Goal: Check status: Check status

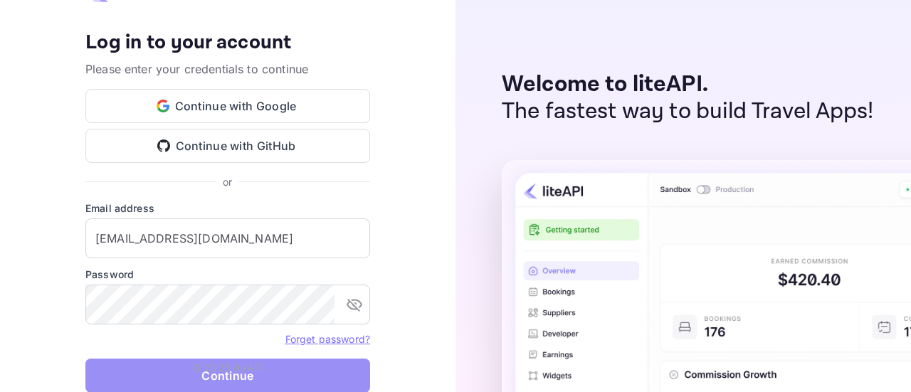
click at [153, 369] on button "Continue" at bounding box center [227, 376] width 285 height 34
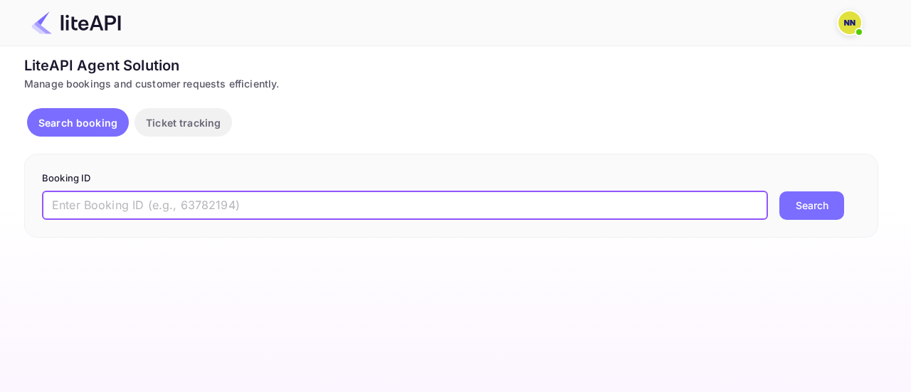
click at [246, 199] on input "text" at bounding box center [405, 205] width 726 height 28
paste input "9BLVT3"
click at [145, 205] on input "9BLVT3" at bounding box center [405, 205] width 726 height 28
paste input "09571"
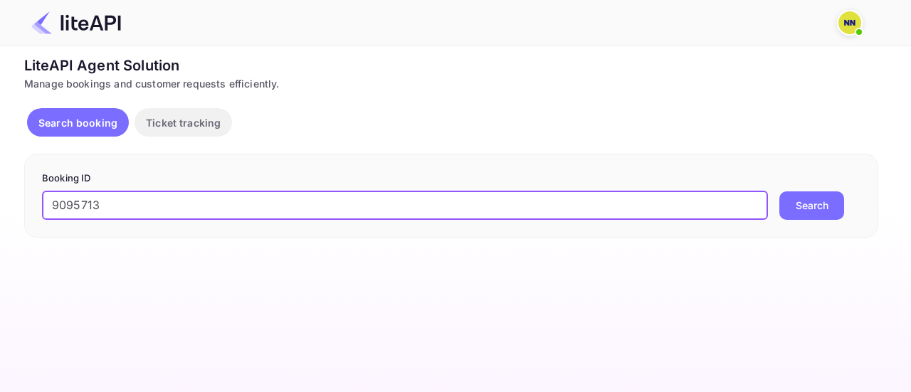
type input "9095713"
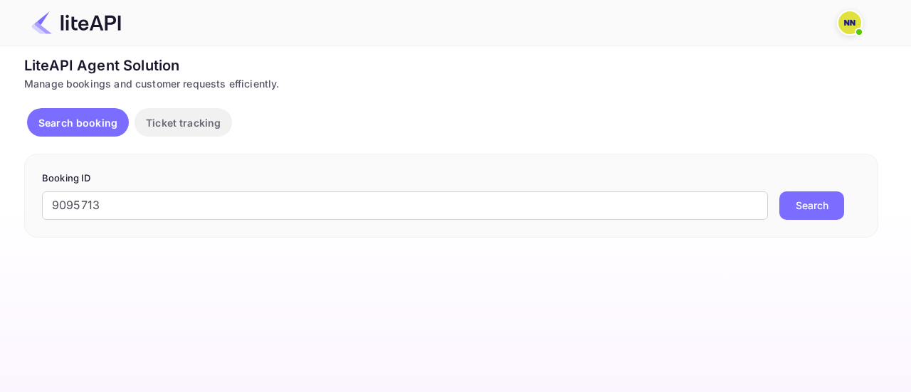
click at [824, 204] on button "Search" at bounding box center [812, 205] width 65 height 28
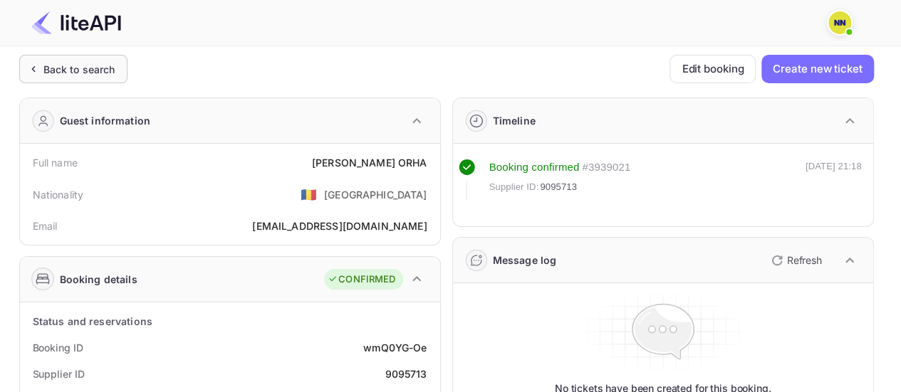
click at [80, 62] on div "Back to search" at bounding box center [79, 69] width 72 height 15
